Goal: Task Accomplishment & Management: Complete application form

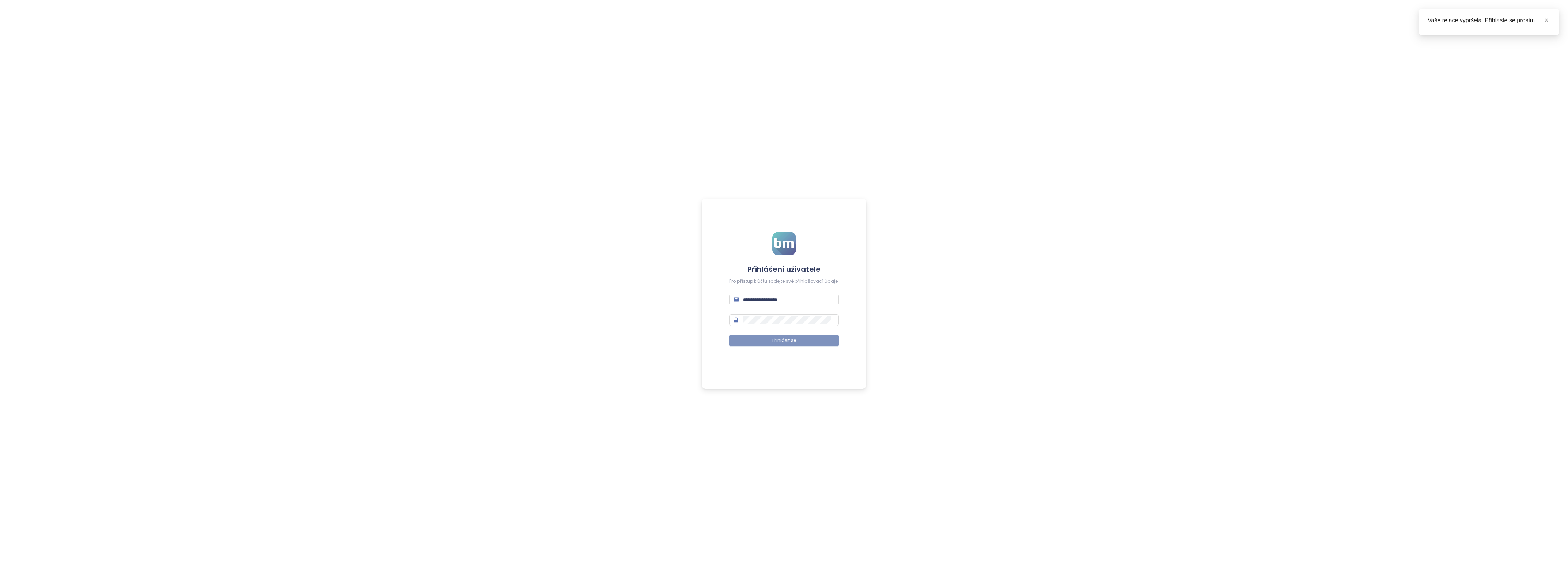
type input "**********"
click at [784, 341] on span "Přihlásit se" at bounding box center [784, 340] width 24 height 7
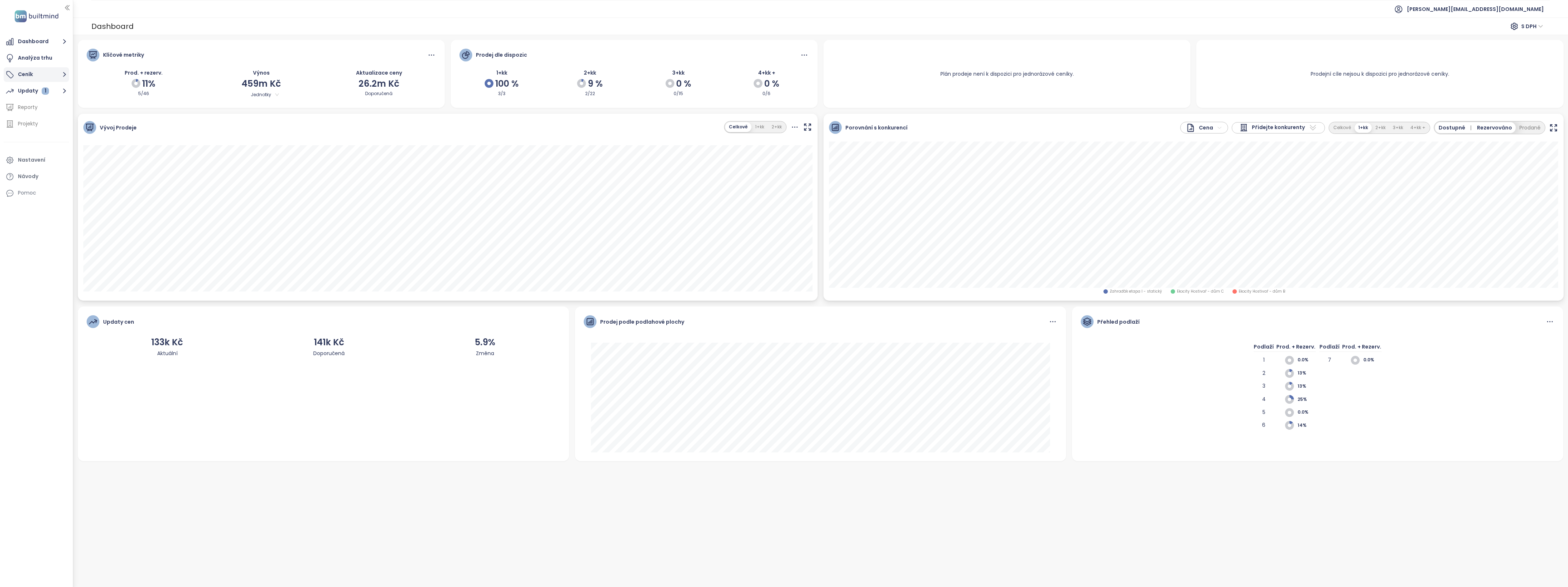
click at [21, 72] on button "Ceník" at bounding box center [37, 74] width 65 height 14
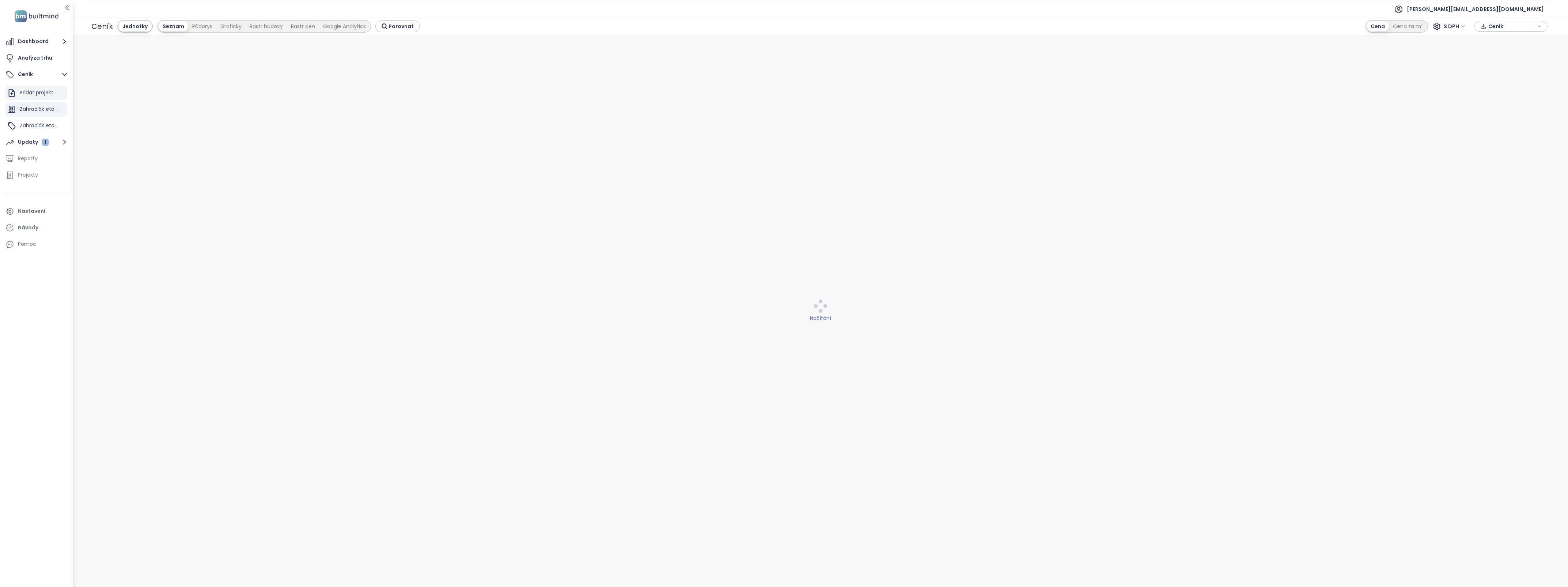
click at [46, 92] on div "Přidat projekt" at bounding box center [37, 92] width 34 height 9
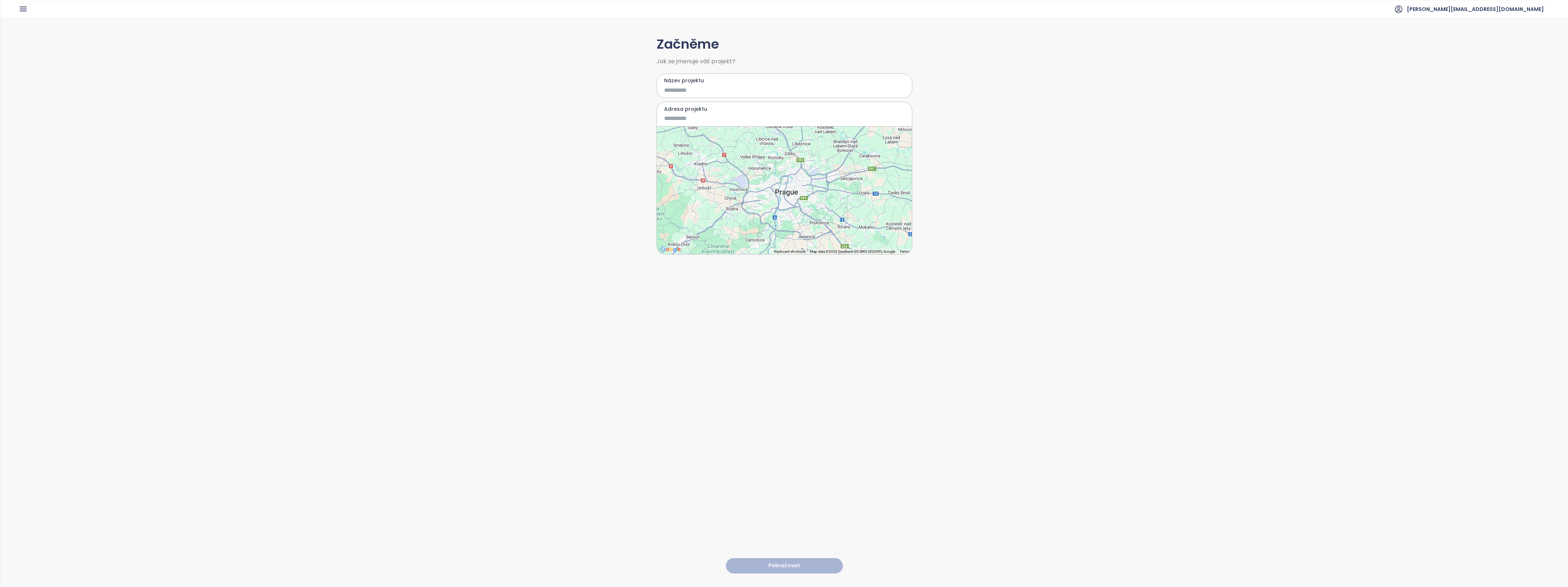
click at [677, 90] on input "Název projektu" at bounding box center [780, 89] width 230 height 9
type input "******"
click at [690, 121] on input "Adresa projektu" at bounding box center [780, 117] width 230 height 9
type input "**********"
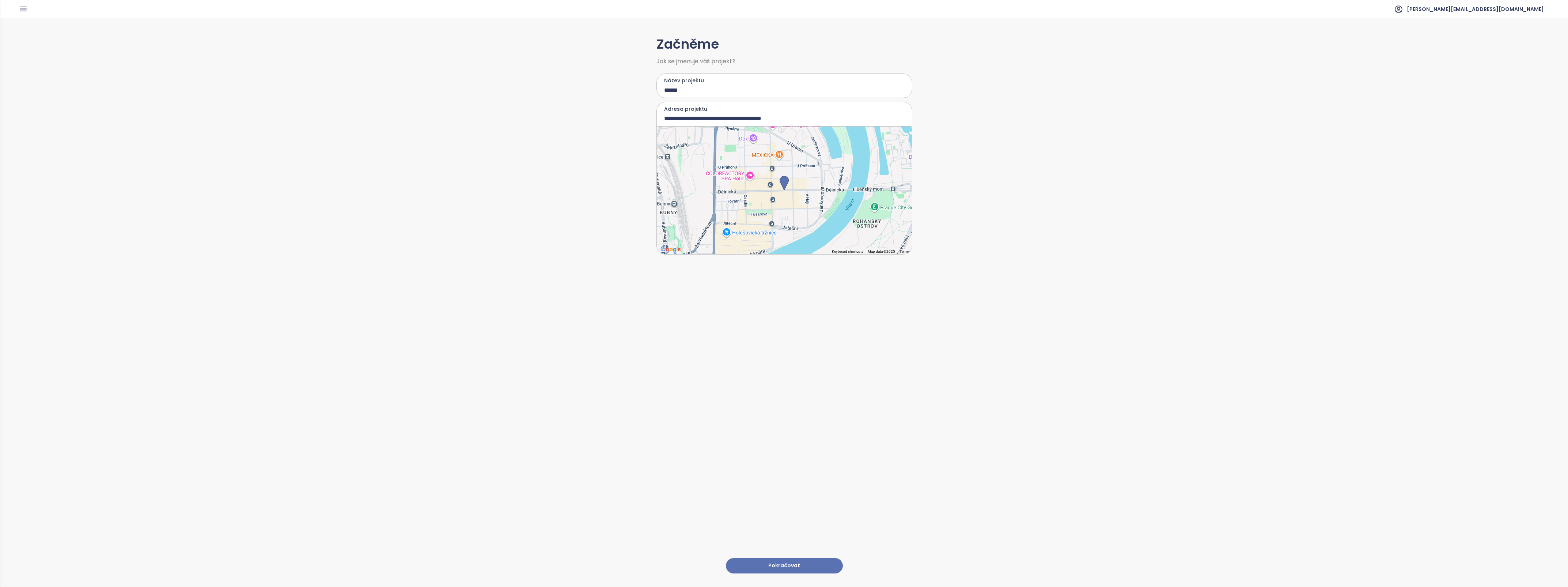
click at [772, 558] on button "Pokračovat" at bounding box center [784, 565] width 117 height 16
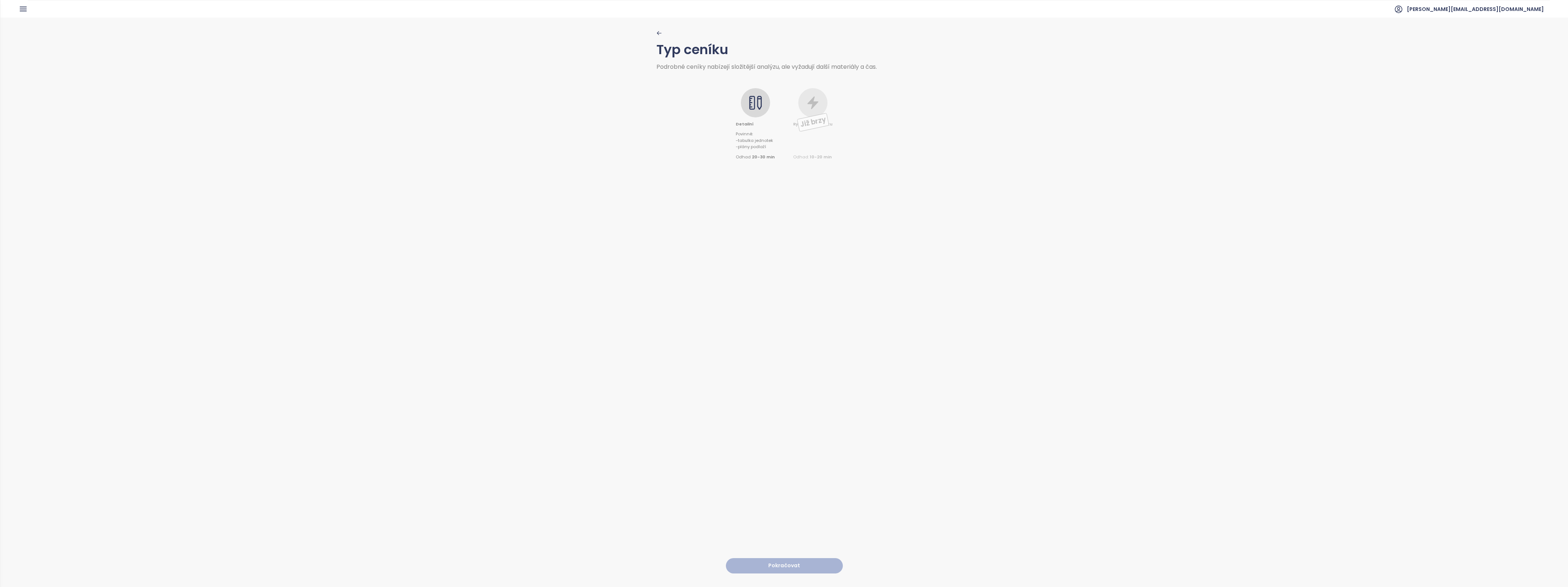
click at [749, 104] on icon at bounding box center [756, 102] width 14 height 14
click at [747, 140] on span "- tabulka jednotek" at bounding box center [755, 141] width 39 height 6
click at [777, 561] on button "Pokračovat" at bounding box center [784, 565] width 117 height 16
click at [760, 129] on div at bounding box center [760, 118] width 30 height 30
click at [755, 227] on icon at bounding box center [760, 227] width 12 height 12
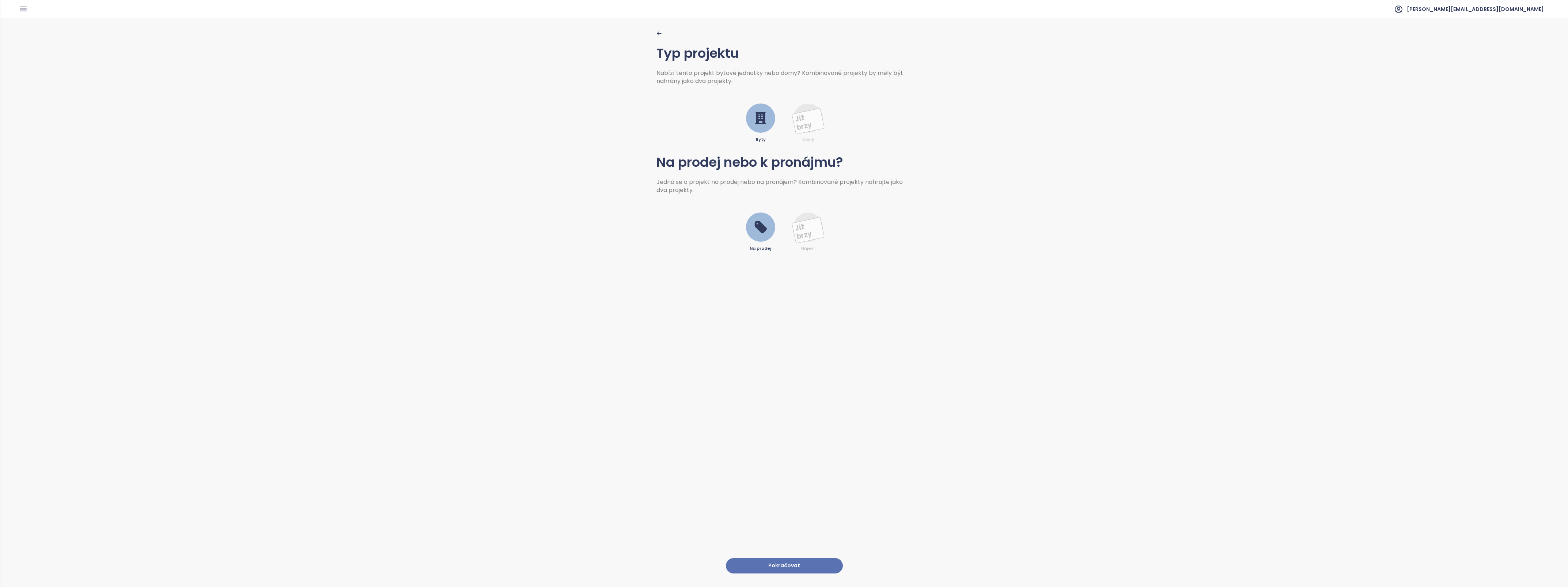
click at [774, 557] on button "Pokračovat" at bounding box center [784, 565] width 117 height 16
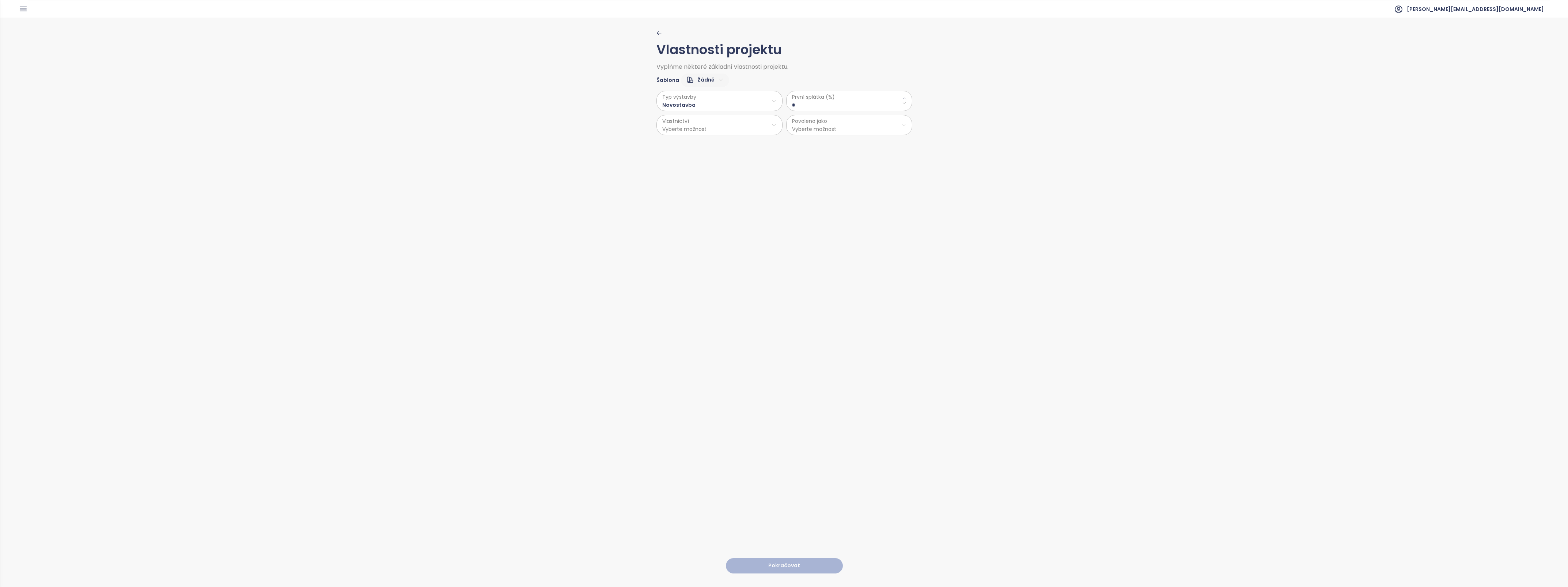
click at [803, 101] on \(\%\) "*" at bounding box center [849, 105] width 114 height 8
click at [903, 97] on icon at bounding box center [904, 98] width 3 height 2
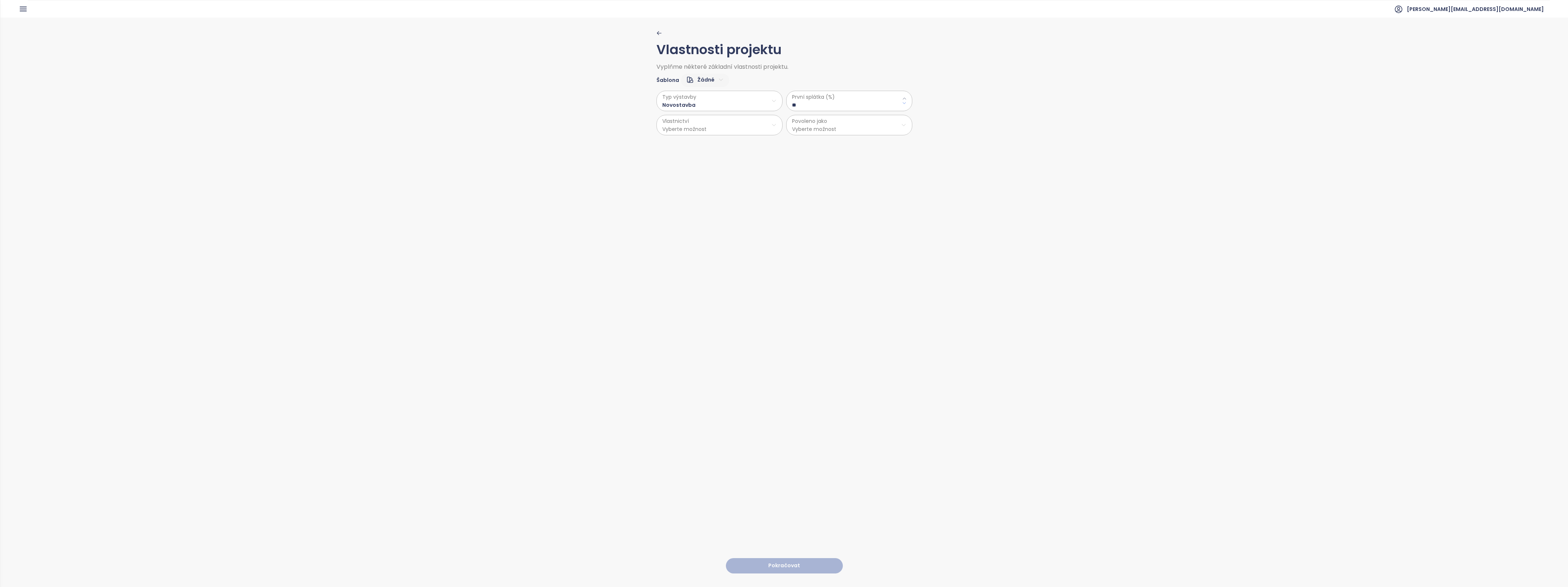
click at [902, 105] on icon at bounding box center [904, 103] width 5 height 5
type \(\%\) "**"
click at [687, 126] on html "Dashboard Analýza trhu Ceník Updaty 1 Reporty Projekty Nastavení Návody Pomoc m…" at bounding box center [784, 293] width 1568 height 587
click at [679, 145] on span "Osobní" at bounding box center [716, 143] width 121 height 10
click at [814, 127] on html "Dashboard Analýza trhu Ceník Updaty 1 Reporty Projekty Nastavení Návody Pomoc m…" at bounding box center [784, 293] width 1568 height 587
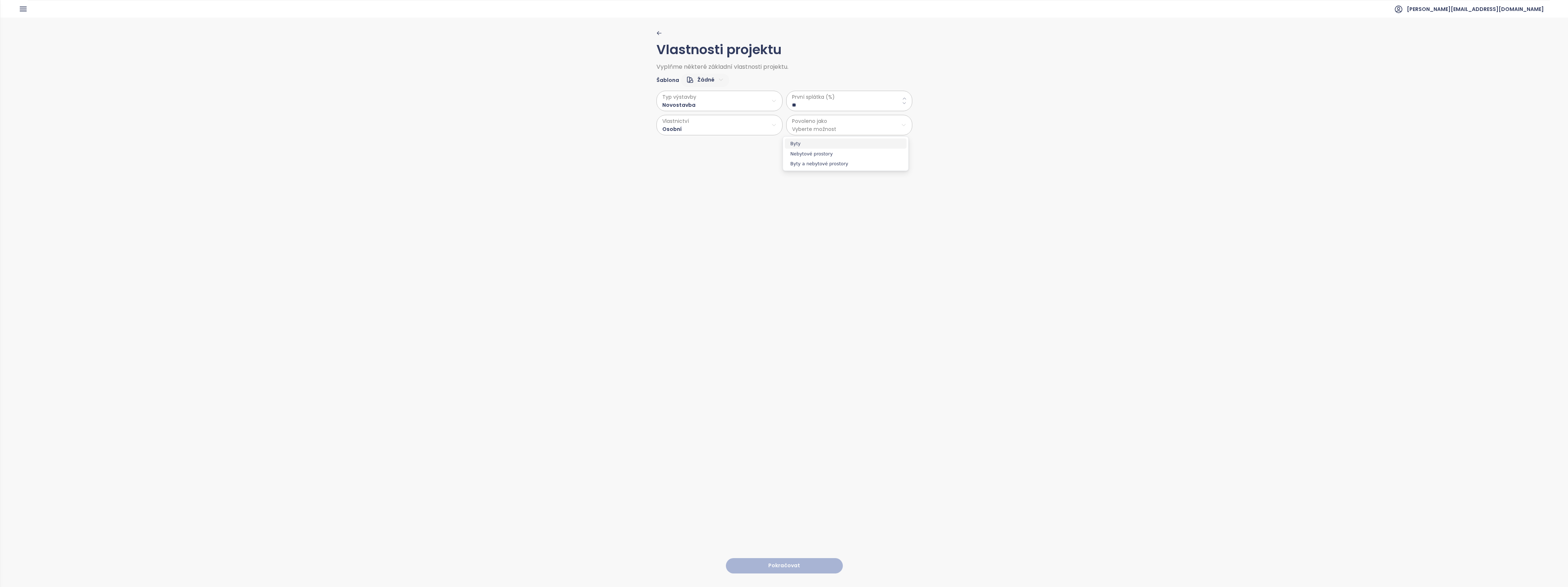
click at [804, 142] on span "Byty" at bounding box center [846, 143] width 121 height 10
click at [781, 559] on button "Pokračovat" at bounding box center [784, 565] width 117 height 16
click at [763, 102] on html "Dashboard Analýza trhu Ceník Updaty 1 Reporty Projekty Nastavení Návody Pomoc m…" at bounding box center [784, 293] width 1568 height 587
click at [715, 121] on span "Dřevo" at bounding box center [717, 120] width 30 height 10
click at [714, 123] on html "Dashboard Analýza trhu Ceník Updaty 1 Reporty Projekty Nastavení Návody Pomoc m…" at bounding box center [784, 293] width 1568 height 587
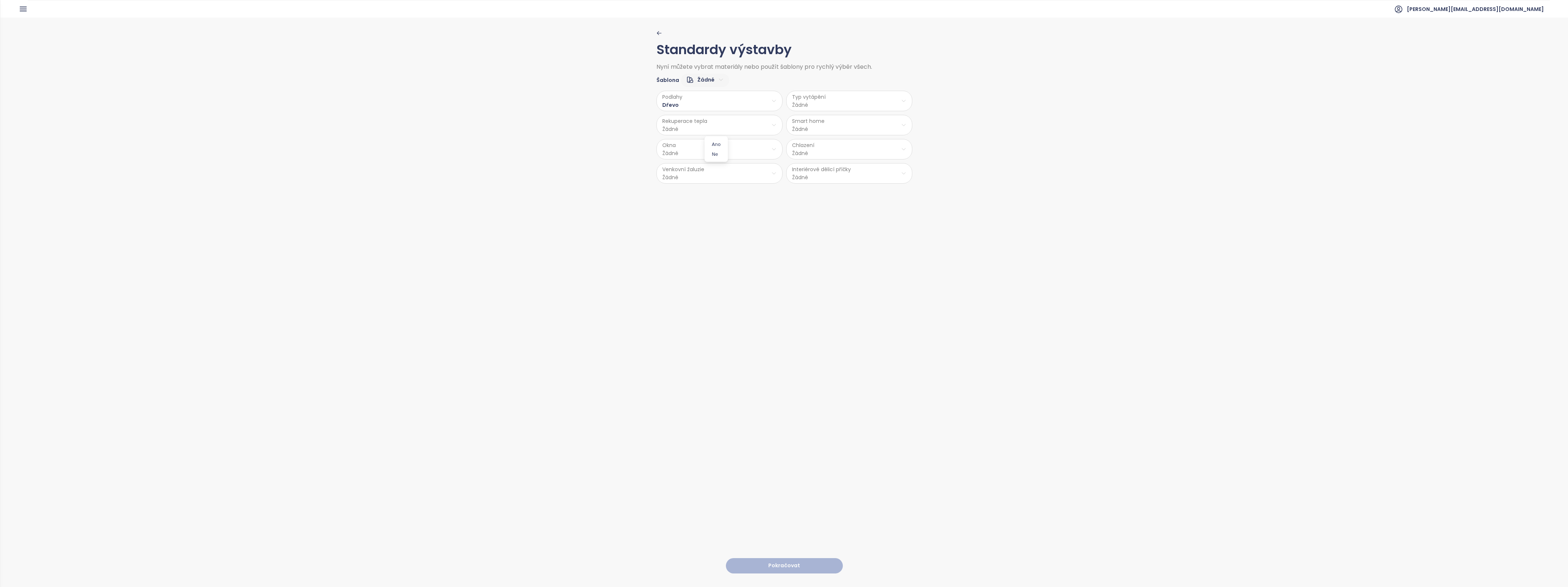
click at [714, 145] on span "Ano" at bounding box center [717, 144] width 20 height 10
click at [698, 150] on html "Dashboard Analýza trhu Ceník Updaty 1 Reporty Projekty Nastavení Návody Pomoc m…" at bounding box center [784, 293] width 1568 height 587
click at [712, 169] on span "Hliník" at bounding box center [717, 168] width 38 height 10
click at [697, 180] on html "Dashboard Analýza trhu Ceník Updaty 1 Reporty Projekty Nastavení Návody Pomoc m…" at bounding box center [784, 293] width 1568 height 587
click at [710, 194] on span "Ano" at bounding box center [717, 192] width 30 height 10
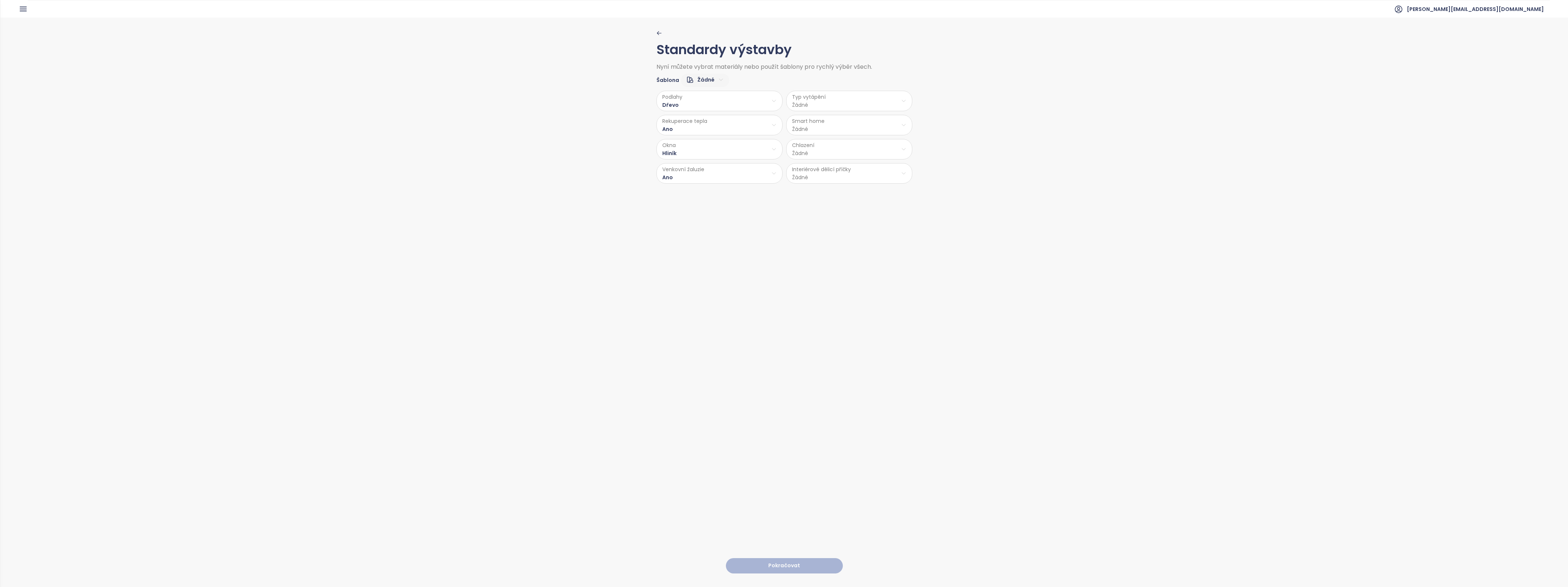
click at [842, 104] on html "Dashboard Analýza trhu Ceník Updaty 1 Reporty Projekty Nastavení Návody Pomoc m…" at bounding box center [784, 293] width 1568 height 587
click at [841, 117] on span "Podlahové topení" at bounding box center [848, 120] width 50 height 10
click at [824, 125] on html "Dashboard Analýza trhu Ceník Updaty 1 Reporty Projekty Nastavení Návody Pomoc m…" at bounding box center [784, 293] width 1568 height 587
click at [844, 141] on span "Ano" at bounding box center [846, 144] width 20 height 10
click at [816, 152] on html "Dashboard Analýza trhu Ceník Updaty 1 Reporty Projekty Nastavení Návody Pomoc m…" at bounding box center [784, 293] width 1568 height 587
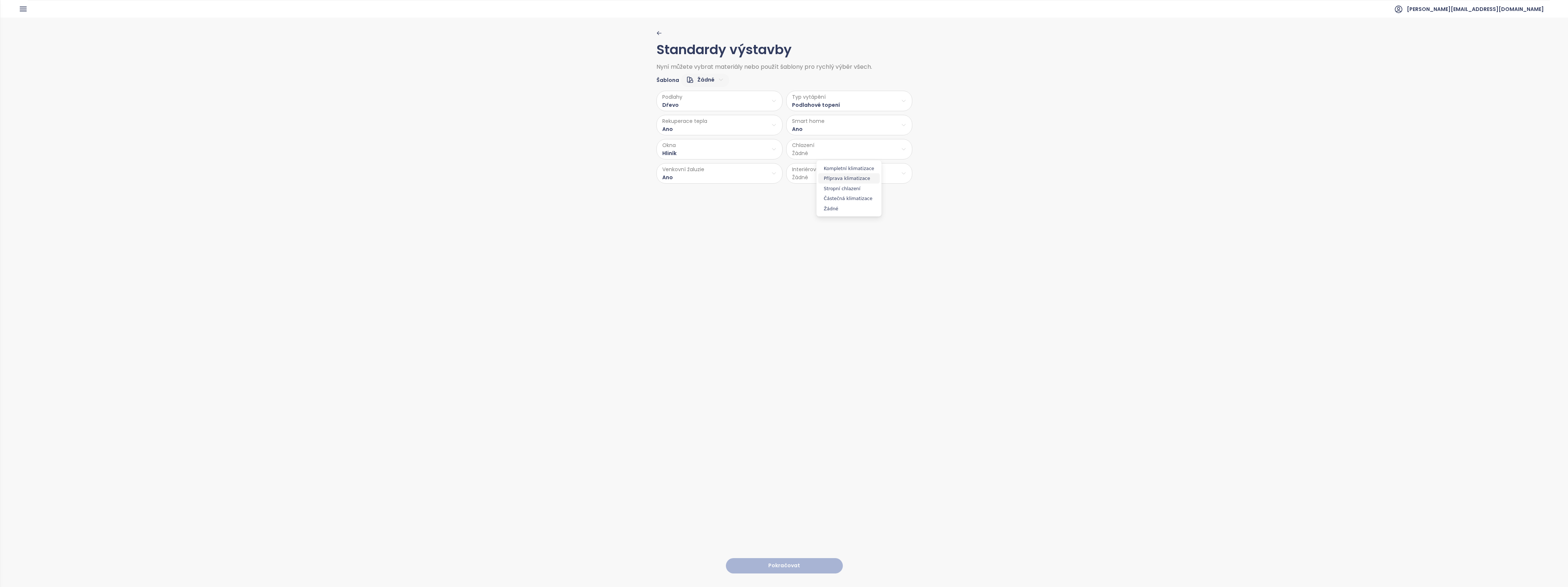
click at [859, 178] on span "Příprava klimatizace" at bounding box center [849, 178] width 62 height 10
click at [821, 174] on html "Dashboard Analýza trhu Ceník Updaty 1 Reporty Projekty Nastavení Návody Pomoc m…" at bounding box center [784, 293] width 1568 height 587
click at [838, 192] on span "Cihla" at bounding box center [848, 192] width 39 height 10
click at [772, 558] on button "Pokračovat" at bounding box center [784, 565] width 117 height 16
click at [684, 313] on span "Stáhněte si šablonu" at bounding box center [691, 317] width 54 height 8
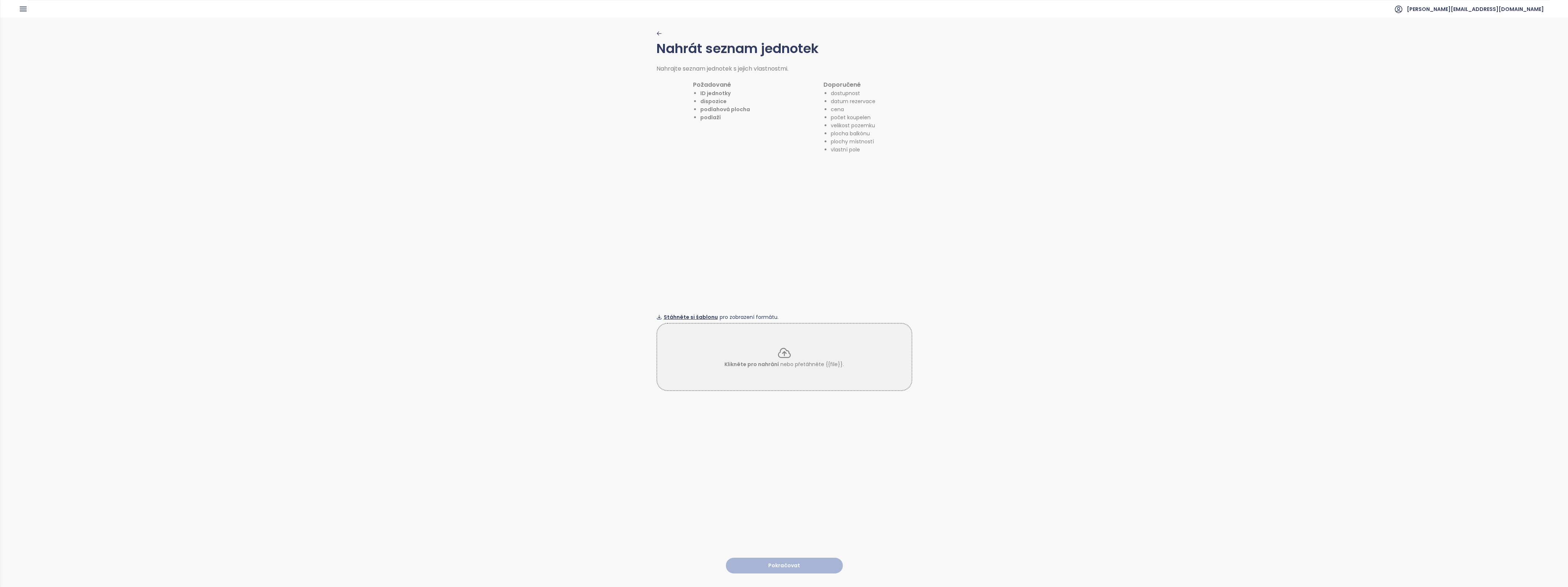
click at [678, 313] on span "Stáhněte si šablonu" at bounding box center [691, 317] width 54 height 8
click at [677, 315] on span "Stáhněte si šablonu" at bounding box center [691, 317] width 54 height 8
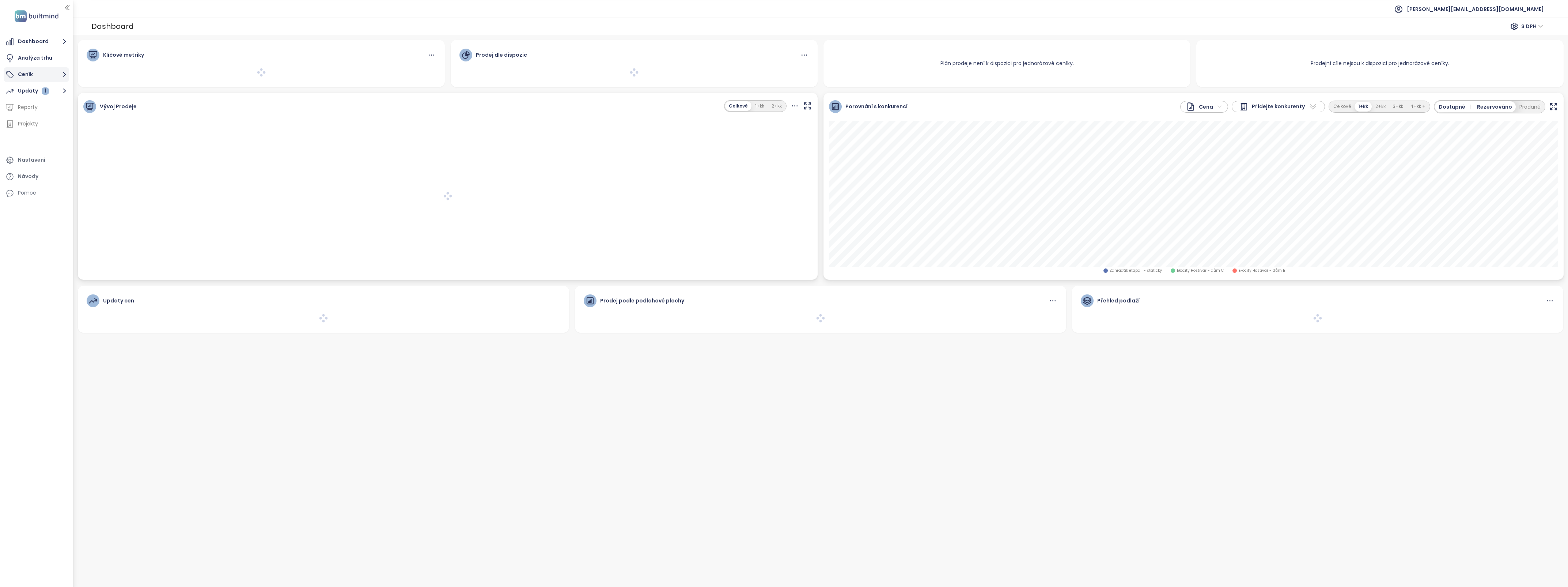
click at [26, 73] on button "Ceník" at bounding box center [37, 74] width 65 height 14
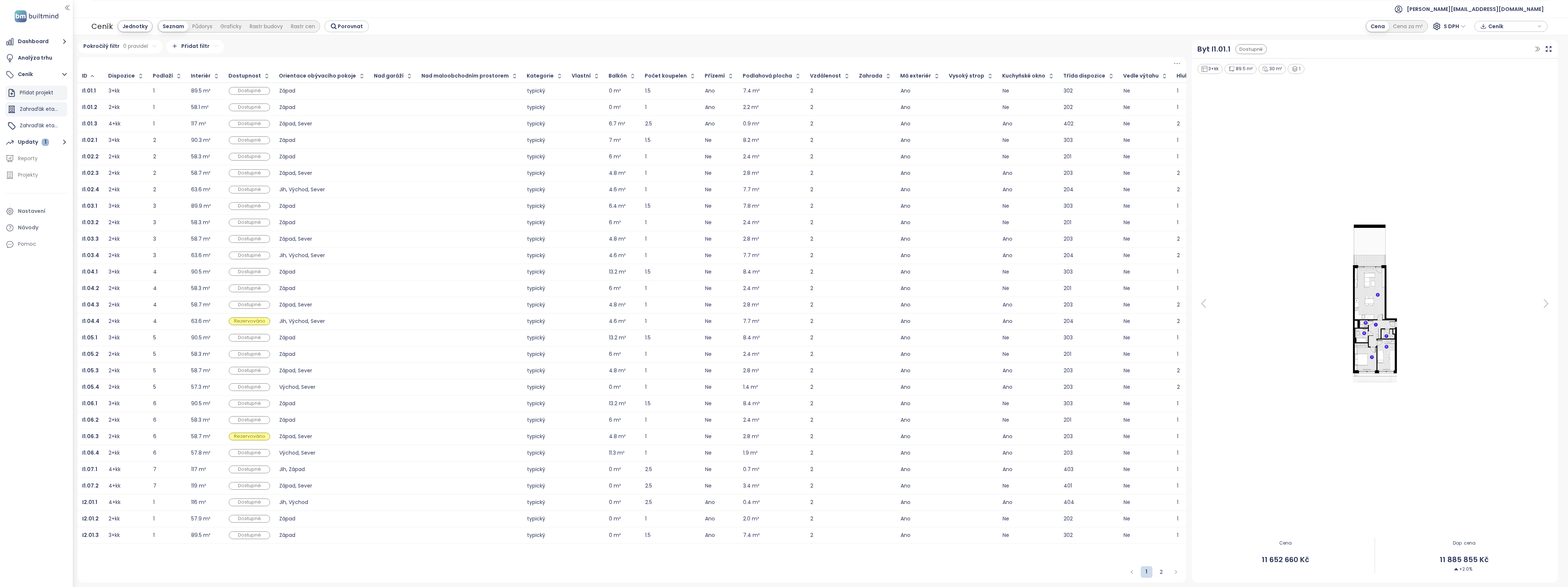
click at [34, 92] on div "Přidat projekt" at bounding box center [37, 92] width 34 height 9
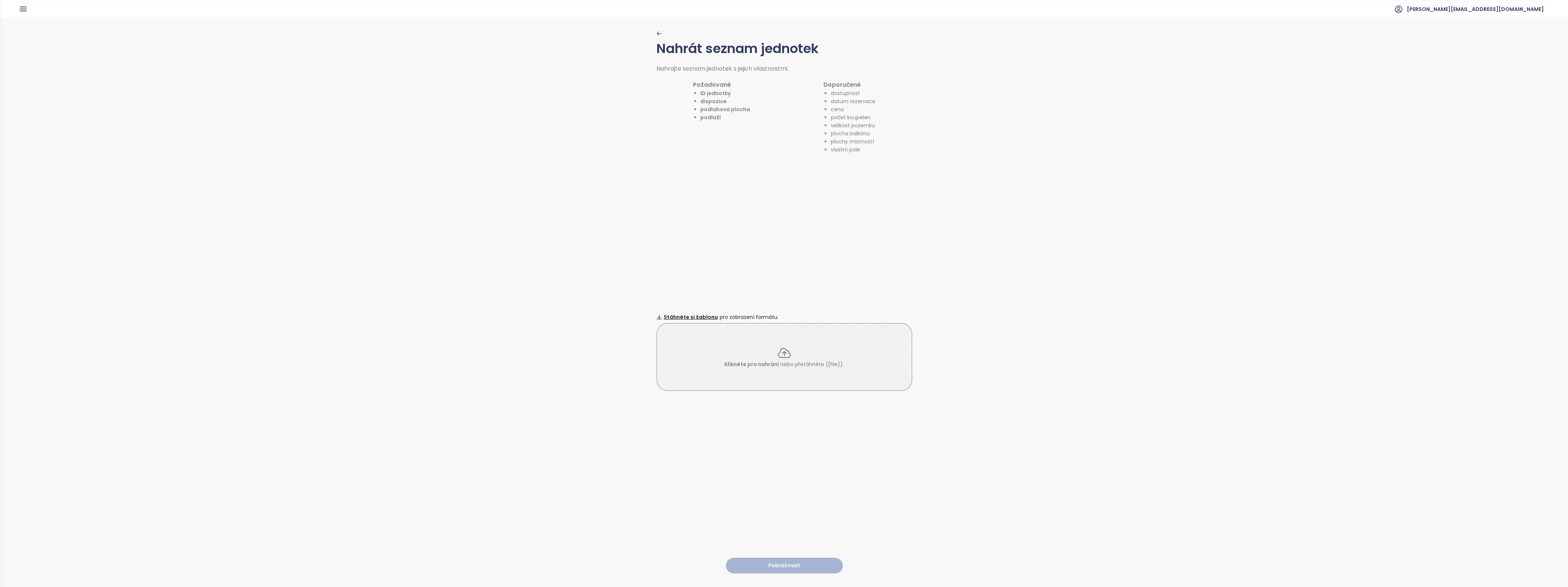
click at [779, 352] on icon at bounding box center [784, 352] width 14 height 14
click at [682, 313] on span "Stáhněte si šablonu" at bounding box center [691, 317] width 54 height 8
